Goal: Information Seeking & Learning: Check status

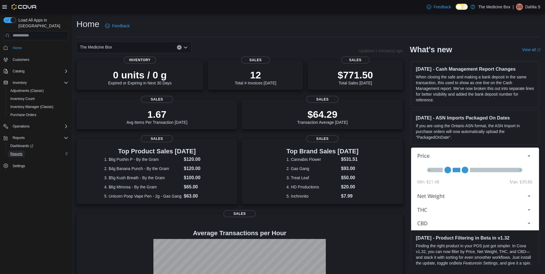
click at [18, 152] on span "Reports" at bounding box center [16, 154] width 12 height 5
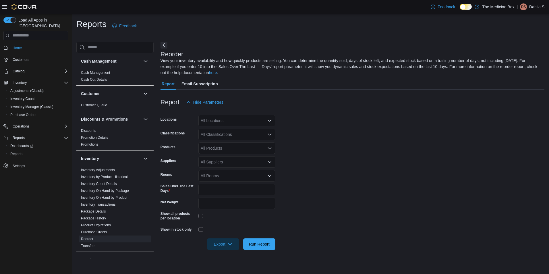
click at [219, 132] on div "All Classifications" at bounding box center [237, 134] width 77 height 11
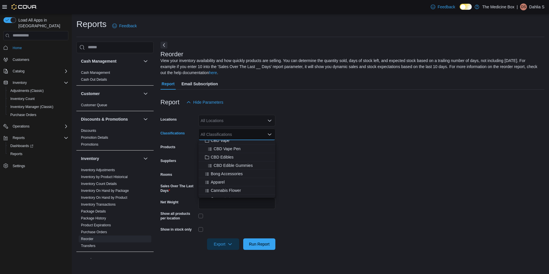
scroll to position [57, 0]
click at [231, 178] on span "Edibles & Beverages" at bounding box center [229, 179] width 37 height 6
click at [312, 169] on form "Locations All Locations Classifications Edibles & Beverages Combo box. Selected…" at bounding box center [353, 179] width 384 height 142
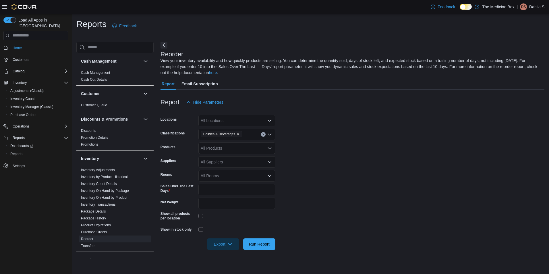
click at [205, 160] on div "All Suppliers" at bounding box center [237, 161] width 77 height 11
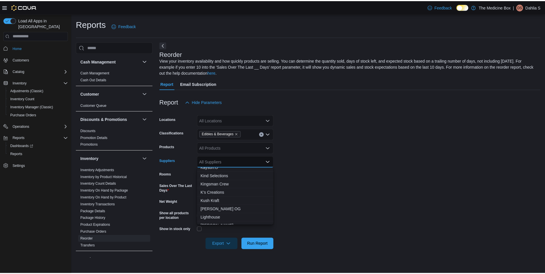
scroll to position [316, 0]
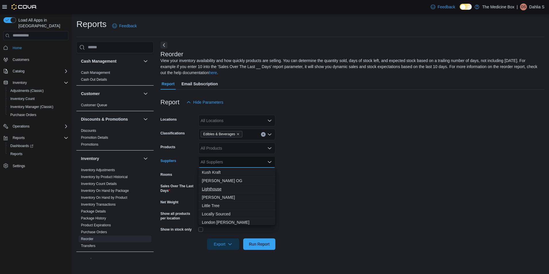
click at [213, 188] on span "Lighthouse" at bounding box center [237, 189] width 70 height 6
click at [382, 174] on form "Locations All Locations Classifications Edibles & Beverages Products All Produc…" at bounding box center [353, 179] width 384 height 142
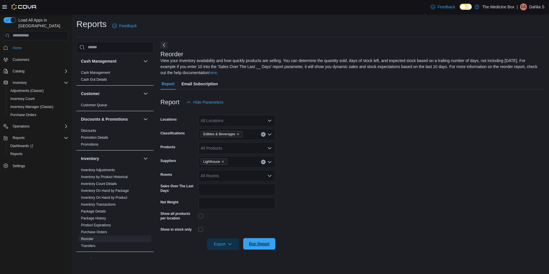
click at [270, 240] on span "Run Report" at bounding box center [259, 243] width 25 height 11
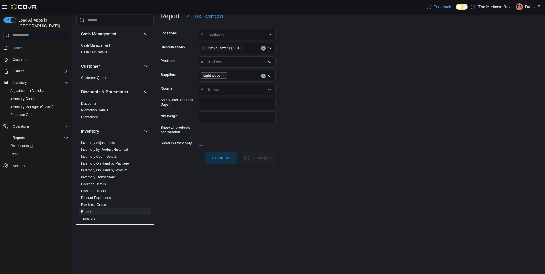
scroll to position [144, 0]
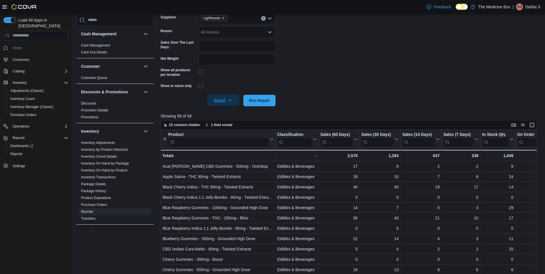
click at [225, 99] on span "Export" at bounding box center [223, 100] width 25 height 11
click at [221, 110] on span "Export to Excel" at bounding box center [224, 112] width 26 height 5
click at [103, 176] on link "Inventory Transactions" at bounding box center [98, 177] width 35 height 4
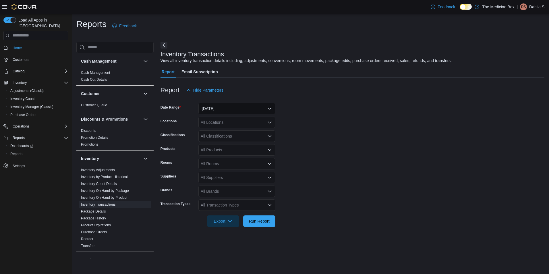
click at [205, 109] on button "[DATE]" at bounding box center [237, 108] width 77 height 11
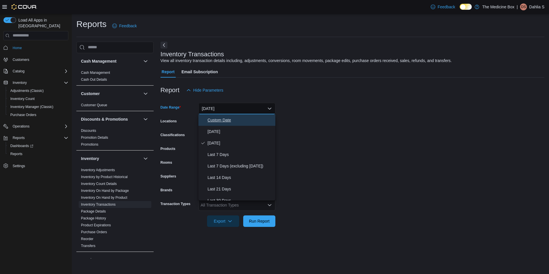
click at [209, 117] on span "Custom Date" at bounding box center [241, 120] width 66 height 7
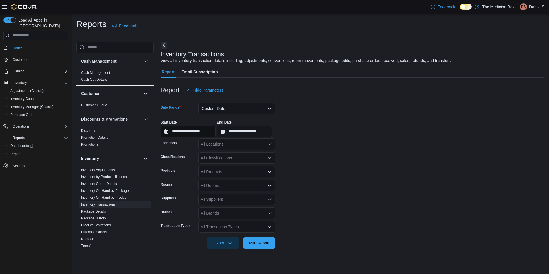
click at [196, 131] on input "**********" at bounding box center [188, 131] width 55 height 11
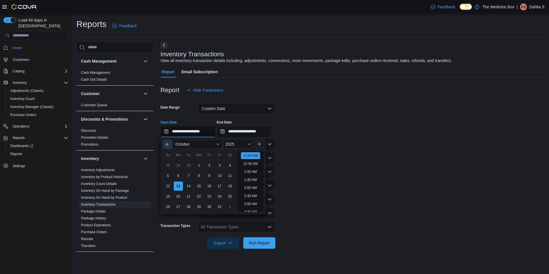
scroll to position [18, 0]
click at [166, 145] on button "Previous Month" at bounding box center [167, 144] width 9 height 9
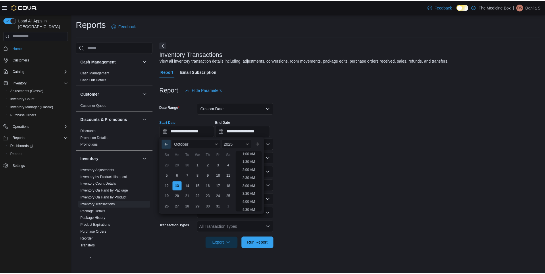
scroll to position [1, 0]
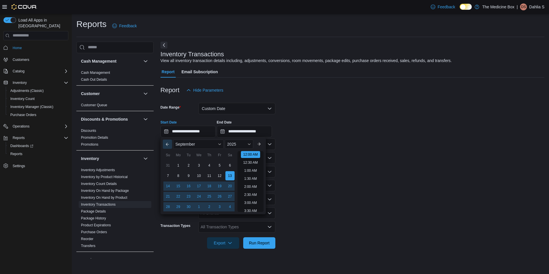
click at [166, 145] on button "Previous Month" at bounding box center [167, 144] width 9 height 9
type input "**********"
click at [379, 147] on form "**********" at bounding box center [353, 172] width 384 height 153
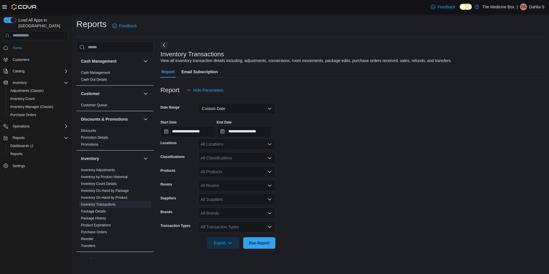
click at [222, 169] on div "All Products" at bounding box center [237, 171] width 77 height 11
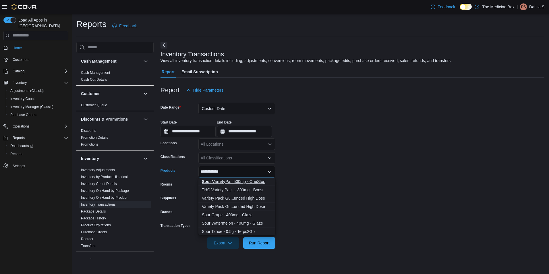
type input "**********"
click at [228, 180] on div "Sour Variety Pa...500mg - OneStop" at bounding box center [237, 182] width 70 height 6
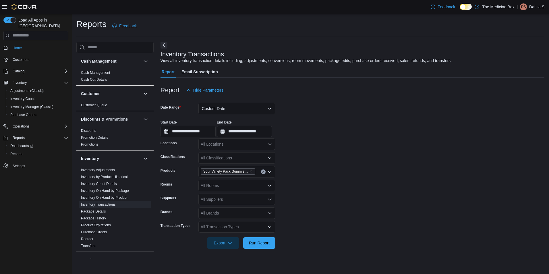
click at [331, 178] on form "**********" at bounding box center [353, 172] width 384 height 153
click at [242, 226] on div "All Transaction Types" at bounding box center [237, 226] width 77 height 11
click at [223, 170] on span "Sales" at bounding box center [237, 168] width 70 height 6
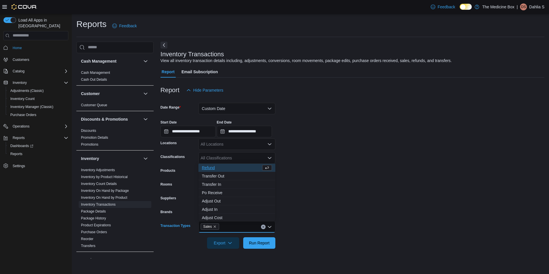
drag, startPoint x: 358, startPoint y: 194, endPoint x: 327, endPoint y: 232, distance: 49.6
click at [358, 193] on form "**********" at bounding box center [353, 172] width 384 height 153
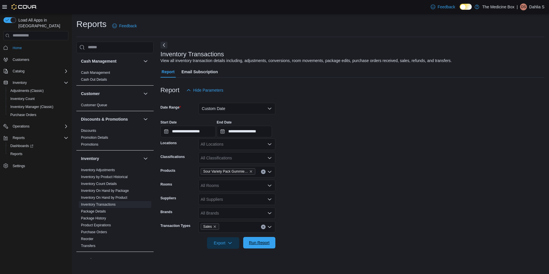
click at [269, 247] on span "Run Report" at bounding box center [259, 242] width 25 height 11
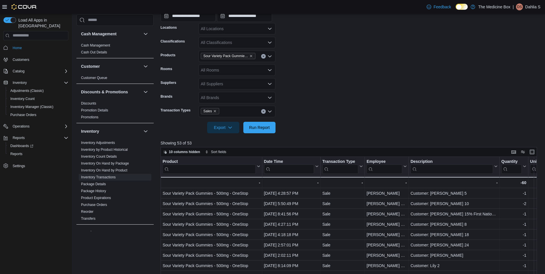
scroll to position [97, 0]
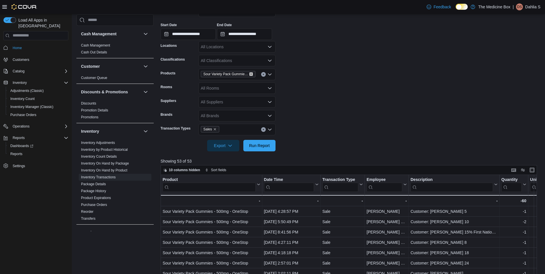
drag, startPoint x: 252, startPoint y: 74, endPoint x: 238, endPoint y: 73, distance: 14.2
click at [251, 74] on icon "Remove Sour Variety Pack Gummies - 500mg - OneStop from selection in this group" at bounding box center [250, 73] width 3 height 3
click at [237, 73] on div "All Products Combo box. Selected. Combo box input. All Products. Type some text…" at bounding box center [237, 74] width 77 height 11
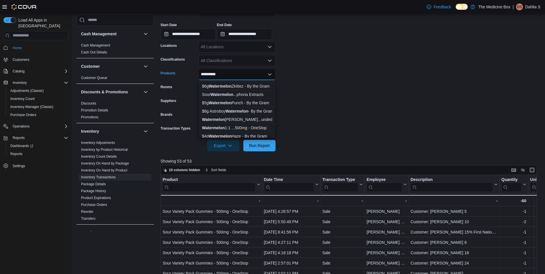
scroll to position [115, 0]
type input "**********"
click at [237, 117] on div "Watermelon 1:1 ...500mg - OneStop" at bounding box center [237, 119] width 70 height 6
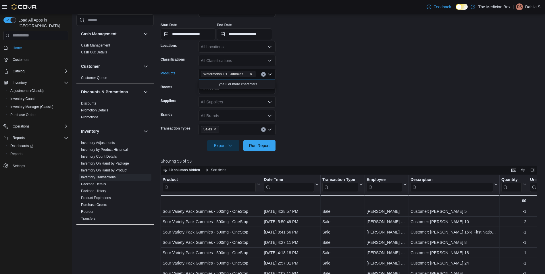
scroll to position [0, 0]
click at [298, 114] on form "**********" at bounding box center [351, 75] width 380 height 153
click at [257, 147] on span "Run Report" at bounding box center [259, 146] width 21 height 6
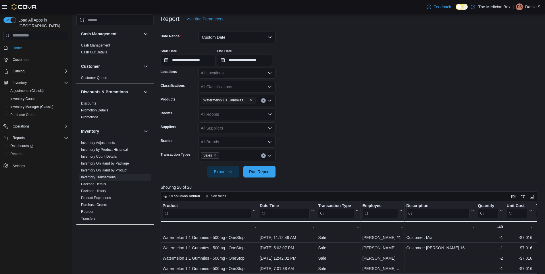
scroll to position [69, 0]
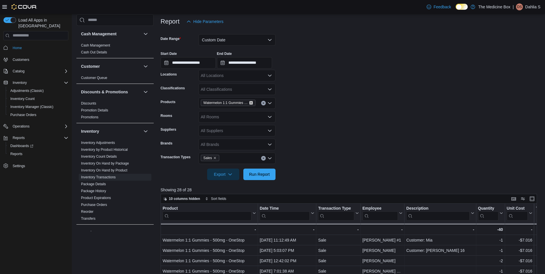
click at [252, 102] on icon "Remove Watermelon 1:1 Gummies - 500mg - OneStop from selection in this group" at bounding box center [251, 103] width 2 height 2
click at [248, 102] on div "All Products Combo box. Selected. Combo box input. All Products. Type some text…" at bounding box center [237, 102] width 77 height 11
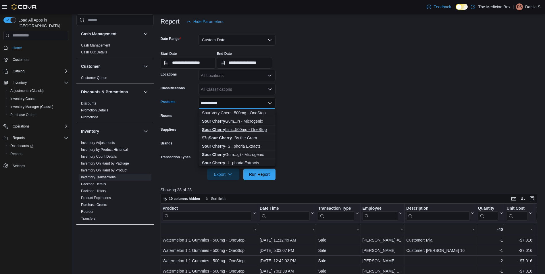
type input "**********"
click at [250, 126] on button "Sour [PERSON_NAME]...500mg - OneStop" at bounding box center [237, 130] width 77 height 8
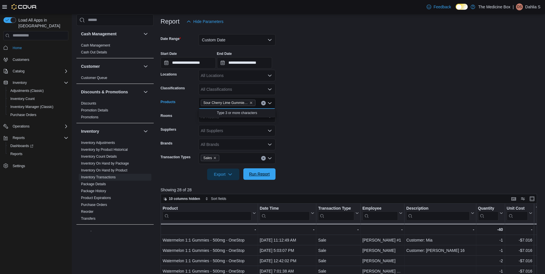
click at [267, 170] on span "Run Report" at bounding box center [259, 173] width 25 height 11
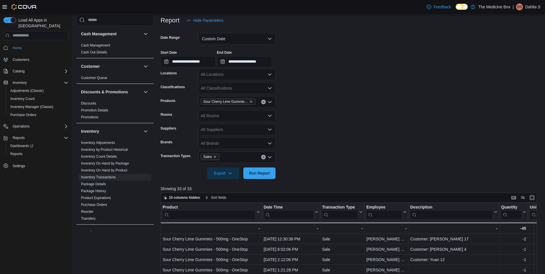
scroll to position [69, 0]
click at [251, 103] on icon "Remove Sour Cherry Lime Gummies - 500mg - OneStop from selection in this group" at bounding box center [250, 102] width 3 height 3
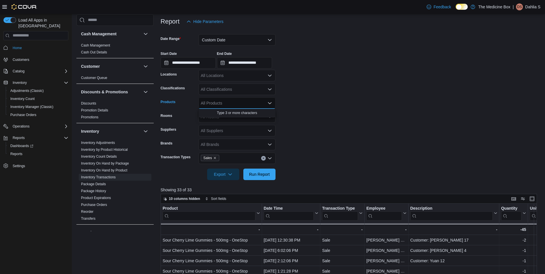
click at [242, 103] on div "All Products Combo box. Selected. Combo box input. All Products. Type some text…" at bounding box center [237, 102] width 77 height 11
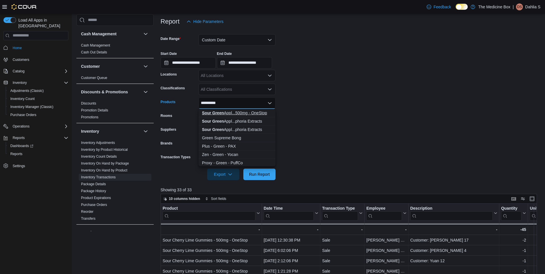
type input "**********"
click at [252, 114] on div "Sour Green Appl...500mg - OneStop" at bounding box center [237, 113] width 70 height 6
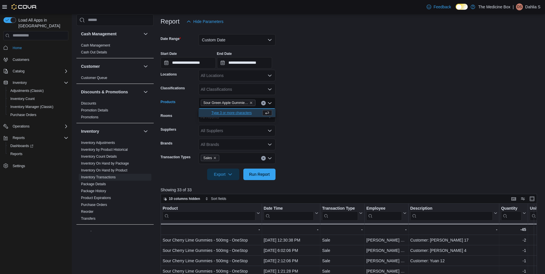
click at [335, 104] on form "**********" at bounding box center [351, 103] width 380 height 153
click at [254, 176] on span "Run Report" at bounding box center [259, 174] width 21 height 6
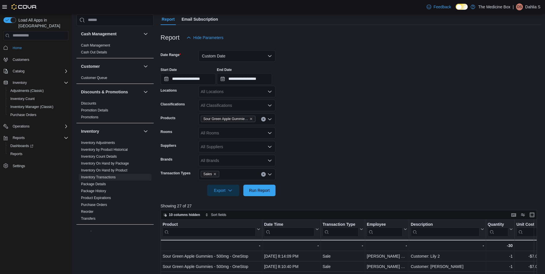
scroll to position [40, 0]
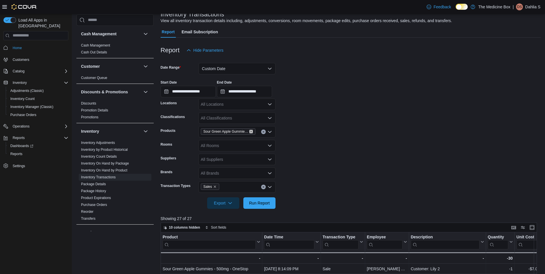
click at [249, 131] on icon "Remove Sour Green Apple Gummies - 500mg - OneStop from selection in this group" at bounding box center [250, 131] width 3 height 3
click at [245, 132] on div "All Products Combo box. Selected. Combo box input. All Products. Type some text…" at bounding box center [237, 131] width 77 height 11
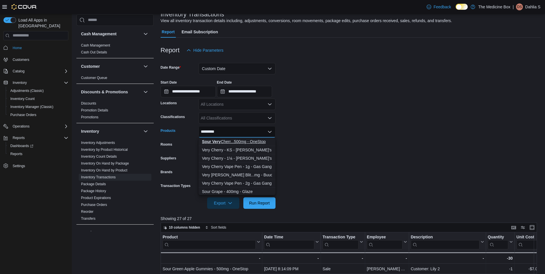
type input "*********"
drag, startPoint x: 237, startPoint y: 139, endPoint x: 286, endPoint y: 136, distance: 49.0
click at [237, 139] on div "Sour Very Cherr...500mg - OneStop" at bounding box center [237, 142] width 70 height 6
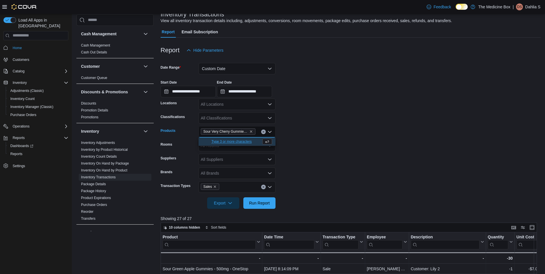
click at [326, 135] on form "**********" at bounding box center [351, 132] width 380 height 153
click at [265, 207] on span "Run Report" at bounding box center [259, 202] width 25 height 11
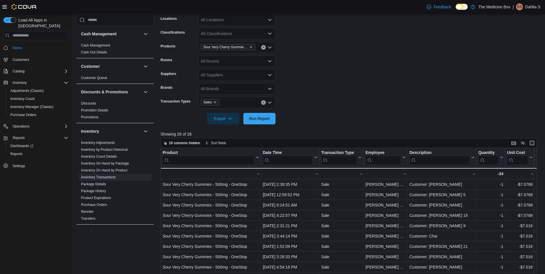
scroll to position [97, 0]
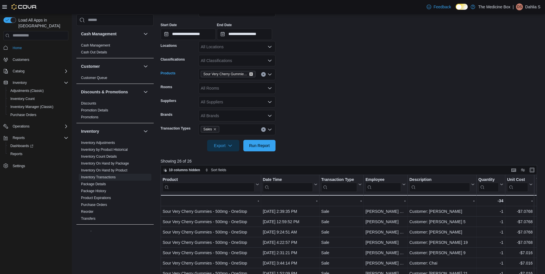
click at [249, 74] on icon "Remove Sour Very Cherry Gummies - 500mg - OneStop from selection in this group" at bounding box center [250, 73] width 3 height 3
click at [247, 73] on div "All Products Combo box. Selected. Combo box input. All Products. Type some text…" at bounding box center [237, 74] width 77 height 11
type input "******"
click at [240, 81] on div "[PERSON_NAME] 's Comet ...[PERSON_NAME] Extracts" at bounding box center [237, 84] width 70 height 6
click at [258, 143] on span "Run Report" at bounding box center [259, 146] width 21 height 6
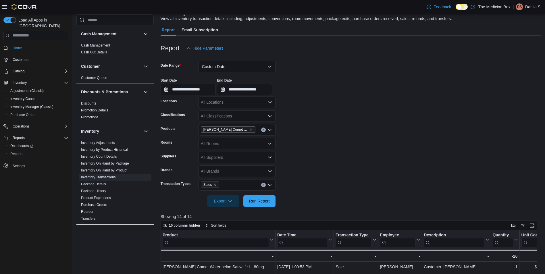
scroll to position [40, 0]
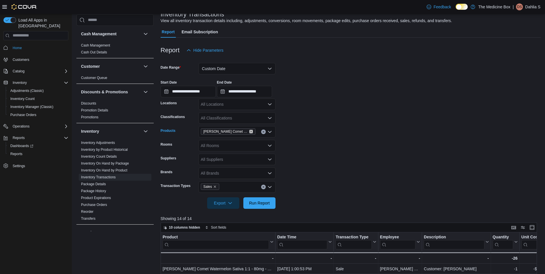
click at [251, 132] on icon "Remove Halley's Comet Watermelon Sativa 1:1 - 80mg - Twisted Extracts from sele…" at bounding box center [251, 131] width 2 height 2
click at [218, 130] on div "All Products Combo box. Selected. Combo box input. All Products. Type some text…" at bounding box center [237, 131] width 77 height 11
type input "******"
click at [225, 147] on button "[PERSON_NAME] 's Comet ...[PERSON_NAME] Extracts" at bounding box center [237, 150] width 77 height 8
click at [363, 144] on form "**********" at bounding box center [351, 132] width 380 height 153
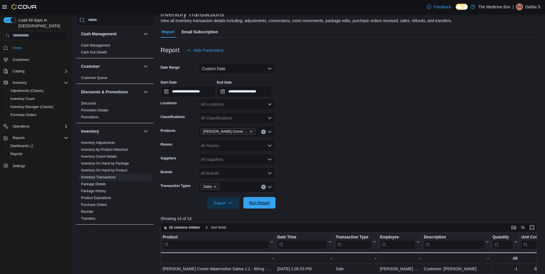
click at [256, 205] on span "Run Report" at bounding box center [259, 202] width 25 height 11
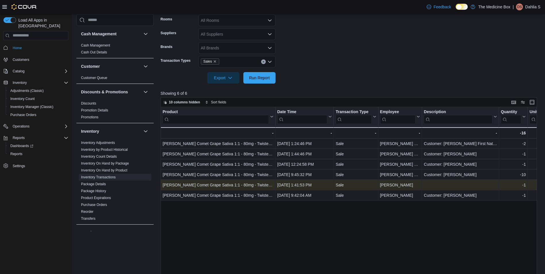
scroll to position [97, 0]
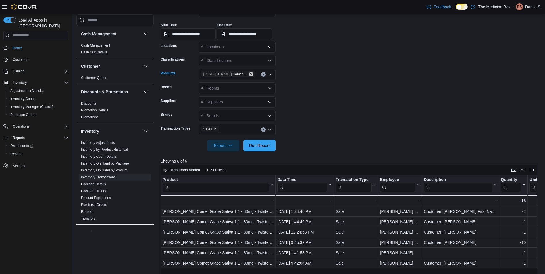
drag, startPoint x: 249, startPoint y: 74, endPoint x: 244, endPoint y: 74, distance: 5.5
click at [249, 74] on icon "Remove Halley's Comet Grape Sativa 1:1 - 80mg - Twisted Extracts from selection…" at bounding box center [250, 73] width 3 height 3
click at [241, 74] on div "All Products Combo box. Selected. Combo box input. All Products. Type some text…" at bounding box center [237, 74] width 77 height 11
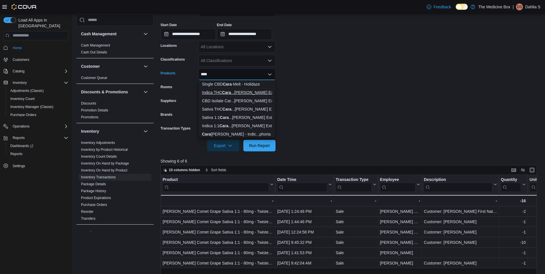
type input "****"
click at [257, 93] on div "Indica THC Cara ...[PERSON_NAME] Extracts" at bounding box center [237, 93] width 70 height 6
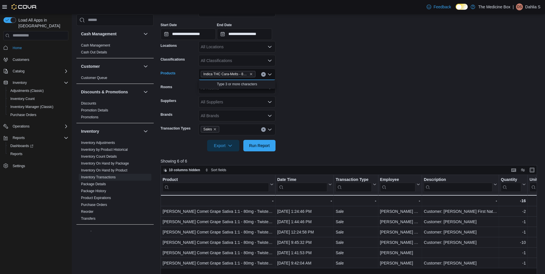
drag, startPoint x: 313, startPoint y: 116, endPoint x: 292, endPoint y: 149, distance: 39.2
click at [313, 117] on form "**********" at bounding box center [351, 75] width 380 height 153
click at [259, 147] on span "Run Report" at bounding box center [259, 146] width 21 height 6
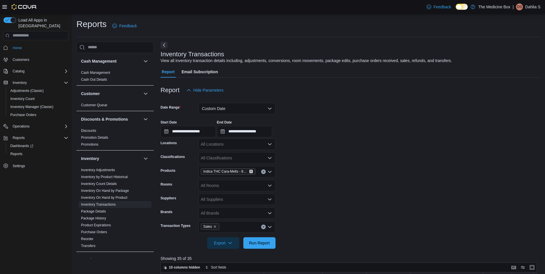
click at [252, 172] on icon "Remove Indica THC Cara-Melts - 80mg - Twisted Extracts from selection in this g…" at bounding box center [250, 171] width 3 height 3
click at [234, 172] on div "All Products Combo box. Selected. Combo box input. All Products. Type some text…" at bounding box center [237, 171] width 77 height 11
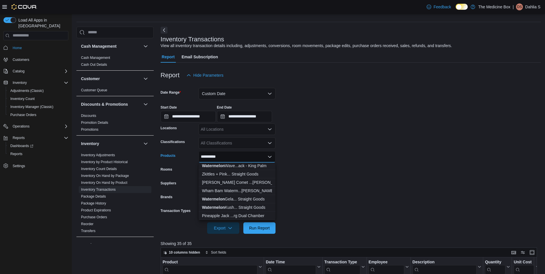
scroll to position [29, 0]
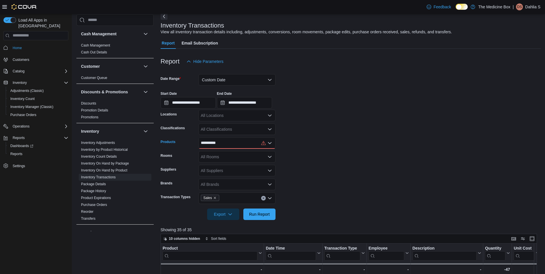
click at [247, 145] on div "**********" at bounding box center [237, 142] width 77 height 11
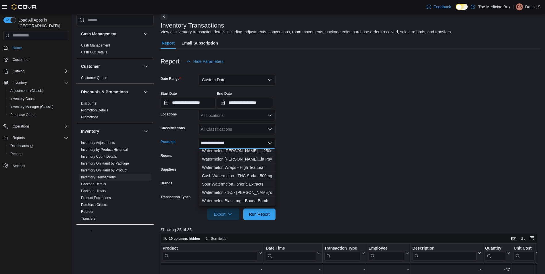
scroll to position [57, 0]
type input "**********"
click at [257, 195] on div "Watermelon [PERSON_NAME]...unded High Dose" at bounding box center [237, 195] width 70 height 6
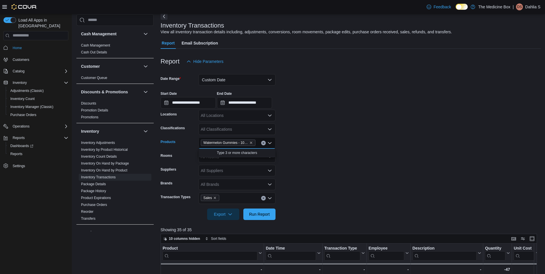
click at [316, 156] on form "**********" at bounding box center [351, 143] width 380 height 153
click at [254, 209] on span "Run Report" at bounding box center [259, 213] width 25 height 11
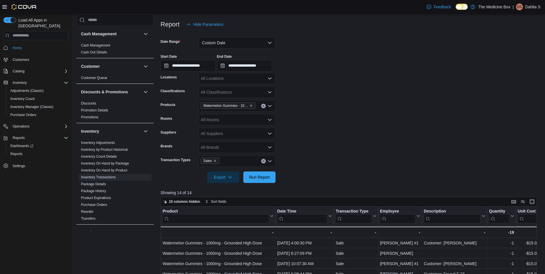
scroll to position [57, 0]
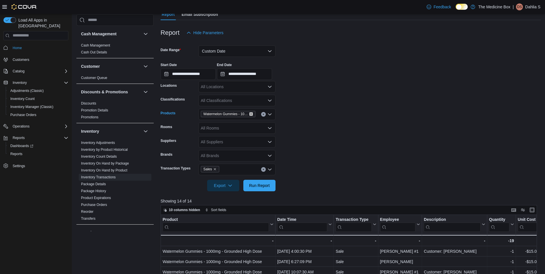
click at [252, 113] on icon "Remove Watermelon Gummies - 1000mg - Grounded High Dose from selection in this …" at bounding box center [250, 113] width 3 height 3
click at [241, 113] on div "All Products" at bounding box center [237, 114] width 77 height 11
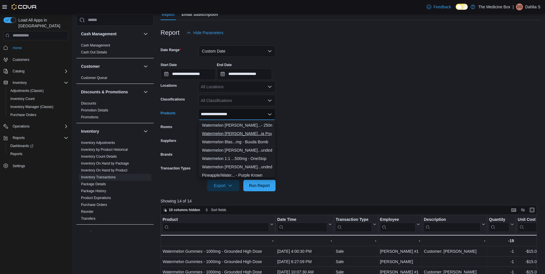
scroll to position [29, 0]
type input "**********"
click at [254, 151] on div "Watermelon [PERSON_NAME]...unded High Dose" at bounding box center [237, 154] width 70 height 6
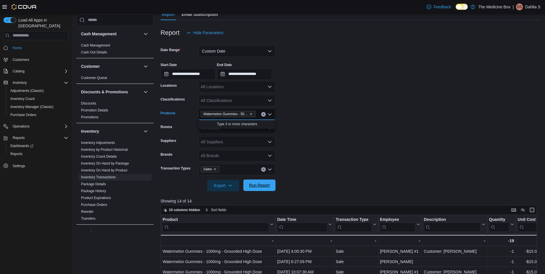
click at [254, 188] on span "Run Report" at bounding box center [259, 185] width 25 height 11
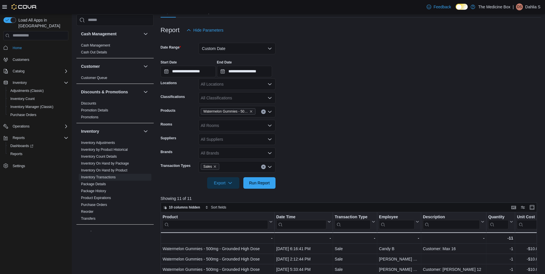
scroll to position [57, 0]
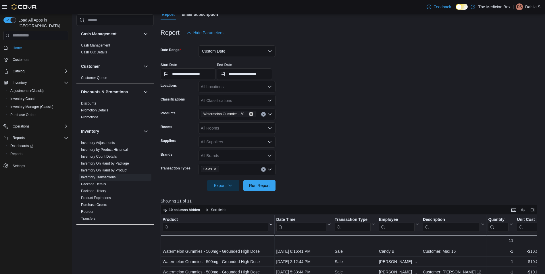
click at [251, 113] on icon "Remove Watermelon Gummies - 500mg - Grounded High Dose from selection in this g…" at bounding box center [250, 113] width 3 height 3
click at [86, 211] on link "Reorder" at bounding box center [87, 212] width 12 height 4
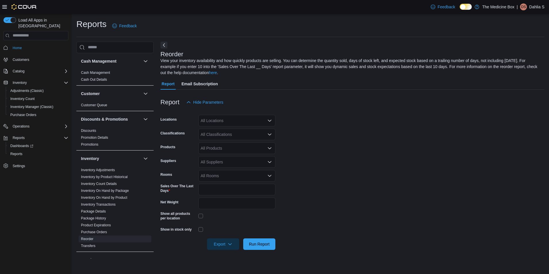
click at [207, 137] on div "All Classifications" at bounding box center [237, 134] width 77 height 11
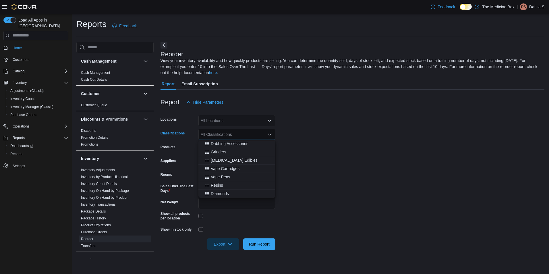
scroll to position [201, 0]
click at [242, 160] on div "Vape Cartridges" at bounding box center [237, 160] width 70 height 6
click at [334, 143] on form "Locations All Locations Classifications Vape Cartridges Combo box. Selected. Va…" at bounding box center [353, 179] width 384 height 142
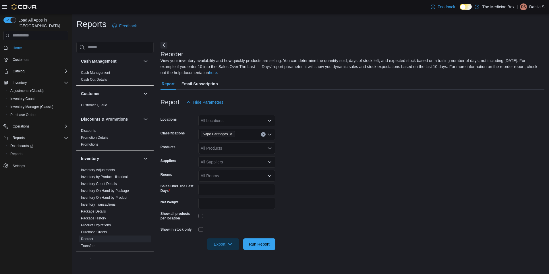
click at [233, 164] on div "All Suppliers" at bounding box center [237, 161] width 77 height 11
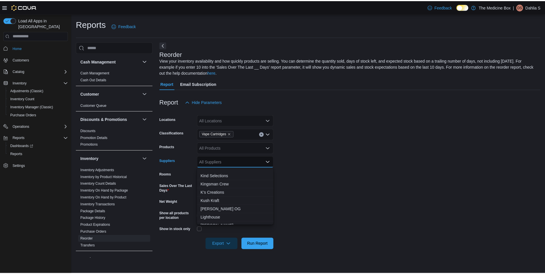
scroll to position [316, 0]
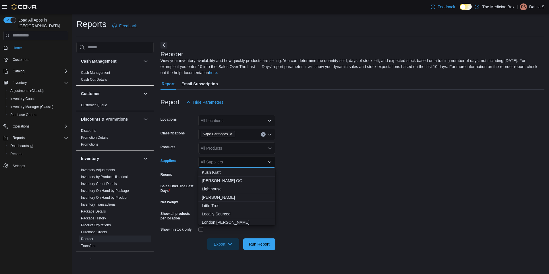
click at [233, 190] on span "Lighthouse" at bounding box center [237, 189] width 70 height 6
click at [360, 173] on form "Locations All Locations Classifications Vape Cartridges Products All Products S…" at bounding box center [353, 179] width 384 height 142
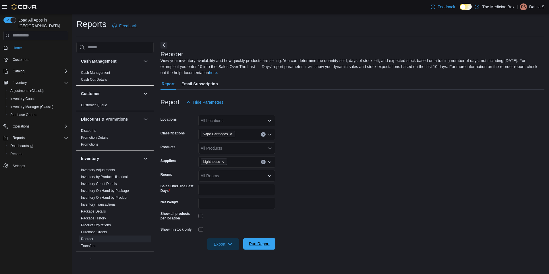
click at [251, 245] on span "Run Report" at bounding box center [259, 244] width 21 height 6
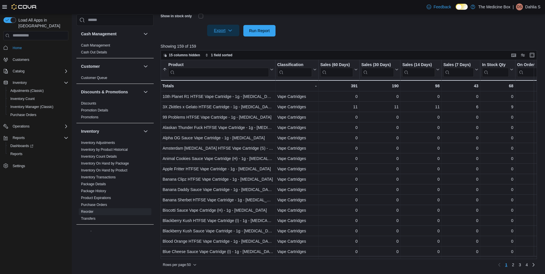
click at [214, 27] on span "Export" at bounding box center [223, 30] width 25 height 11
click at [223, 43] on span "Export to Excel" at bounding box center [224, 42] width 26 height 5
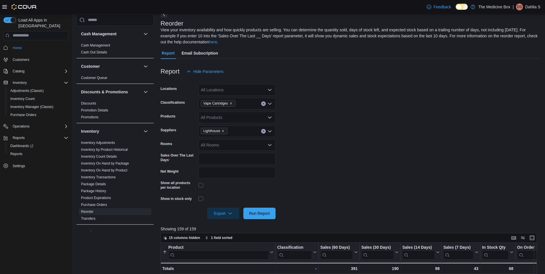
scroll to position [12, 0]
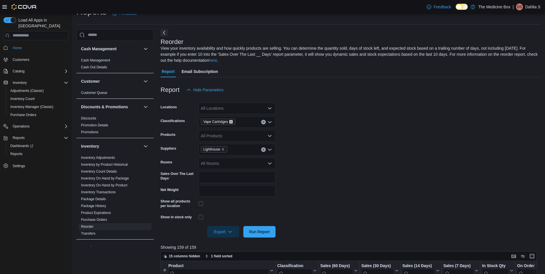
click at [230, 123] on icon "Remove Vape Cartridges from selection in this group" at bounding box center [230, 121] width 3 height 3
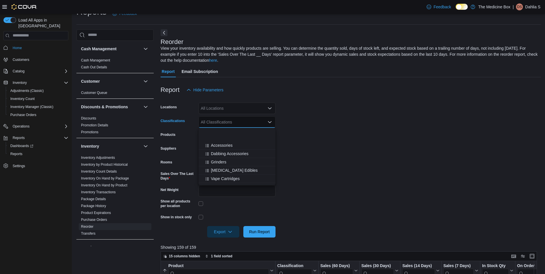
scroll to position [201, 0]
click at [229, 157] on span "Vape Pens" at bounding box center [220, 156] width 19 height 6
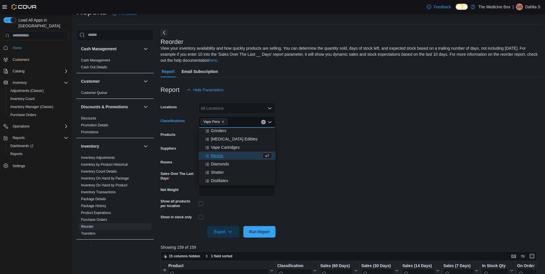
click at [363, 160] on form "Locations All Locations Classifications Vape Pens Combo box. Selected. Vape Pen…" at bounding box center [351, 167] width 380 height 142
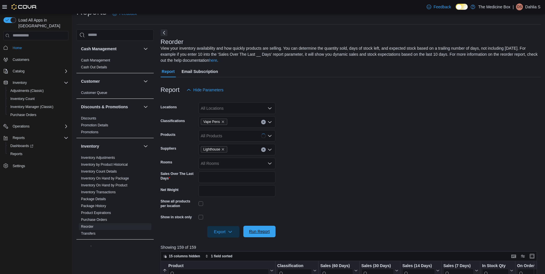
click at [265, 233] on span "Run Report" at bounding box center [259, 232] width 21 height 6
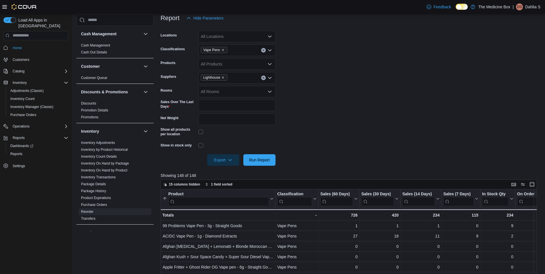
scroll to position [70, 0]
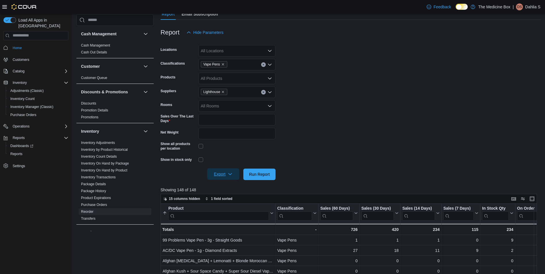
click at [222, 178] on span "Export" at bounding box center [223, 173] width 25 height 11
click at [216, 186] on span "Export to Excel" at bounding box center [224, 186] width 26 height 5
click at [332, 128] on form "Locations All Locations Classifications Vape Pens Products All Products Supplie…" at bounding box center [351, 109] width 380 height 142
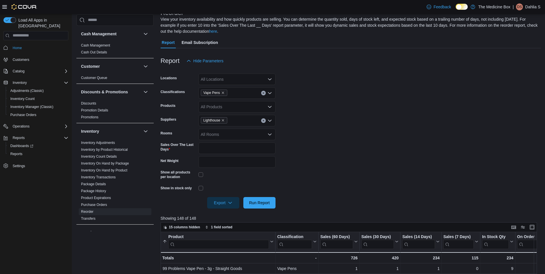
scroll to position [41, 0]
click at [221, 95] on icon "Remove Vape Pens from selection in this group" at bounding box center [222, 92] width 3 height 3
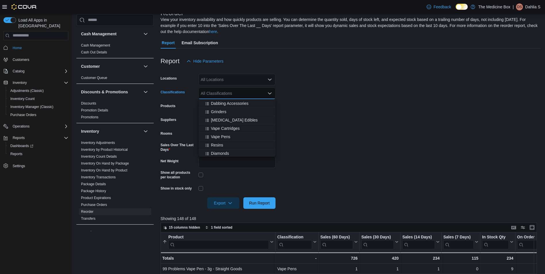
scroll to position [201, 0]
click at [241, 110] on span "[MEDICAL_DATA] Edibles" at bounding box center [234, 110] width 47 height 6
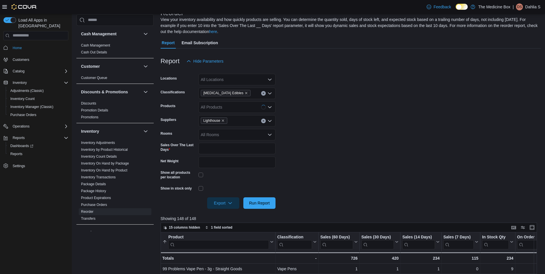
drag, startPoint x: 319, startPoint y: 126, endPoint x: 305, endPoint y: 132, distance: 15.2
click at [318, 126] on form "Locations All Locations Classifications [MEDICAL_DATA] Edibles Products All Pro…" at bounding box center [351, 138] width 380 height 142
click at [255, 200] on span "Run Report" at bounding box center [259, 202] width 25 height 11
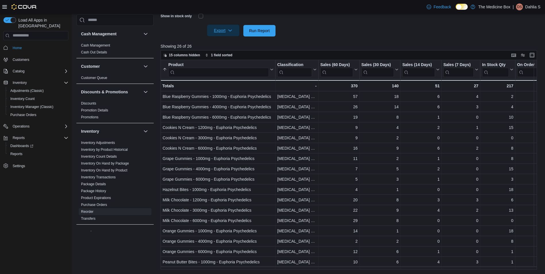
click at [216, 30] on span "Export" at bounding box center [223, 30] width 25 height 11
click at [227, 44] on span "Export to Excel" at bounding box center [224, 42] width 26 height 5
